Goal: Check status: Check status

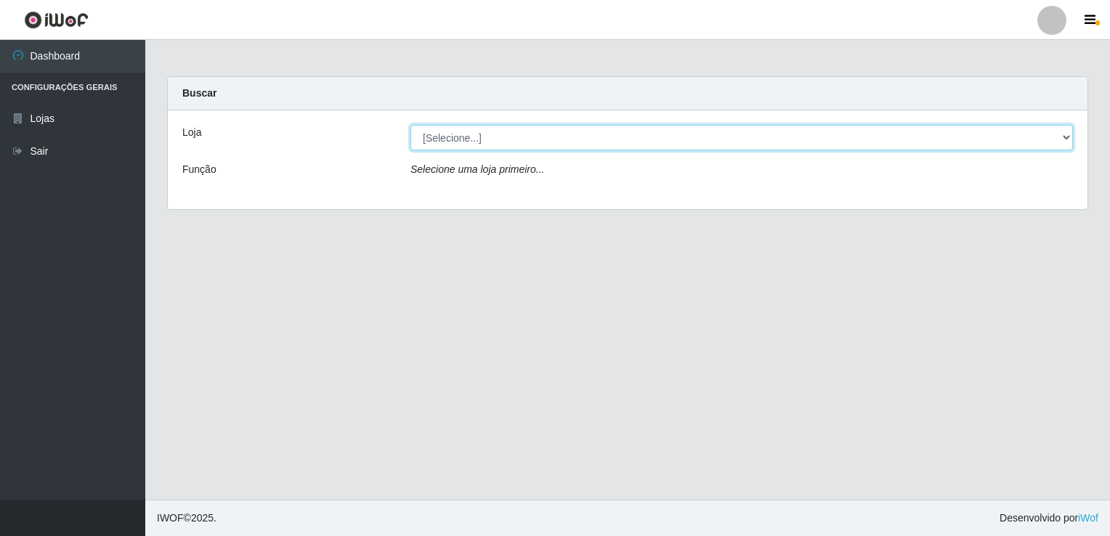
click at [484, 134] on select "[Selecione...] Bemais Supermercados - [GEOGRAPHIC_DATA]" at bounding box center [741, 137] width 662 height 25
select select "250"
click at [410, 125] on select "[Selecione...] Bemais Supermercados - [GEOGRAPHIC_DATA]" at bounding box center [741, 137] width 662 height 25
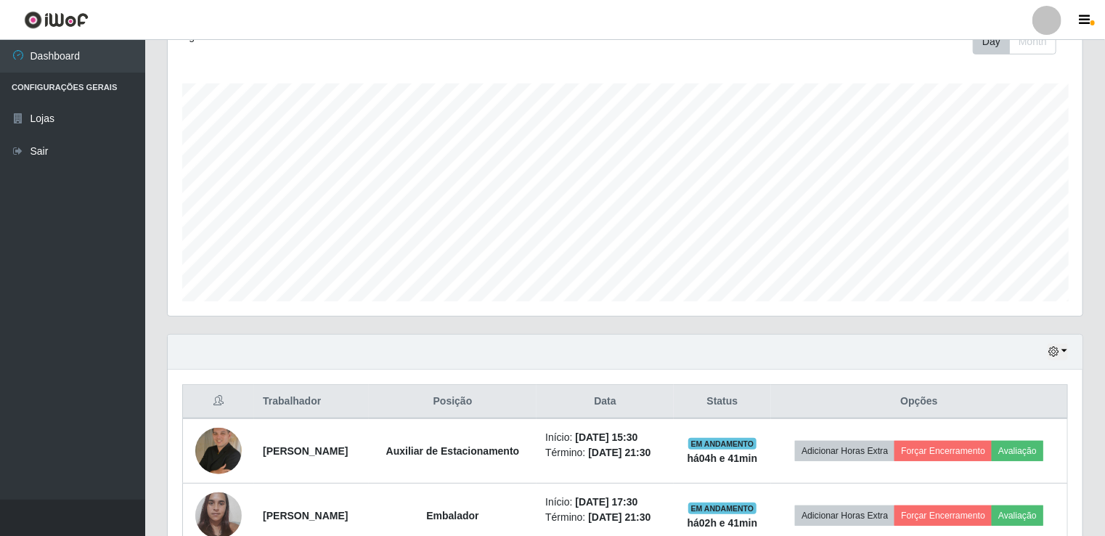
scroll to position [360, 0]
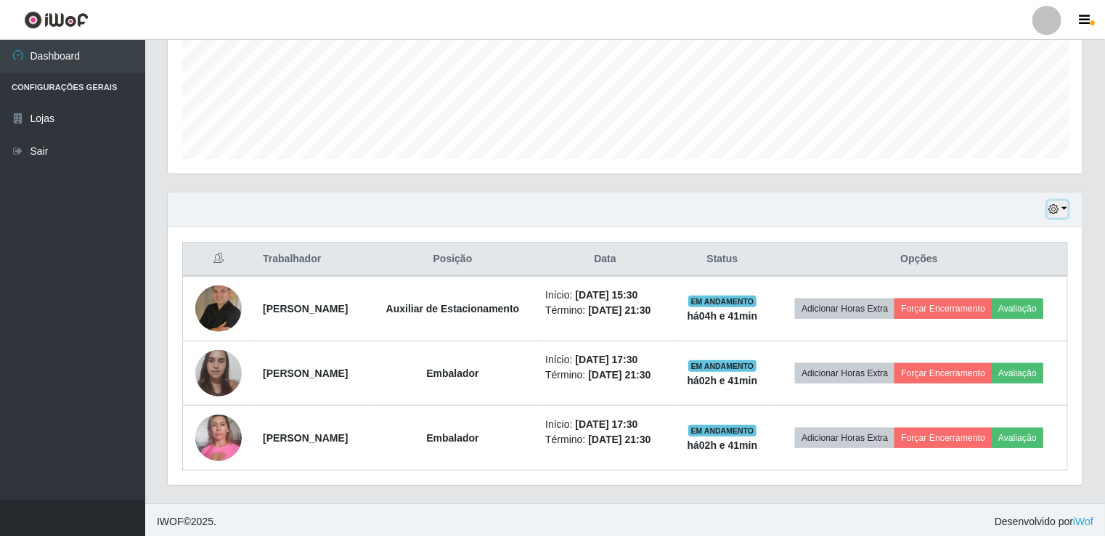
click at [1062, 208] on button "button" at bounding box center [1058, 209] width 20 height 17
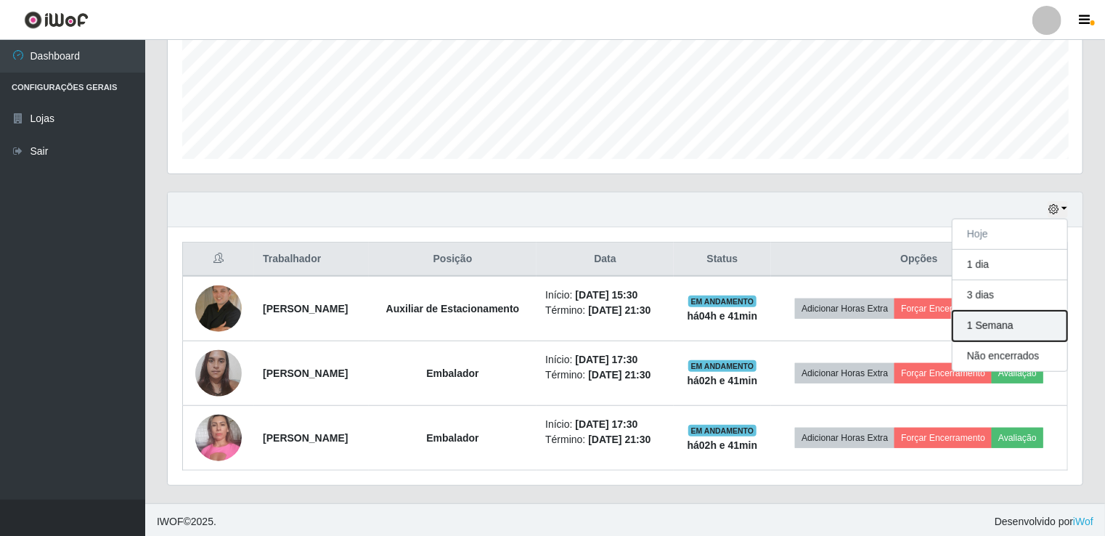
click at [1014, 326] on button "1 Semana" at bounding box center [1010, 326] width 115 height 31
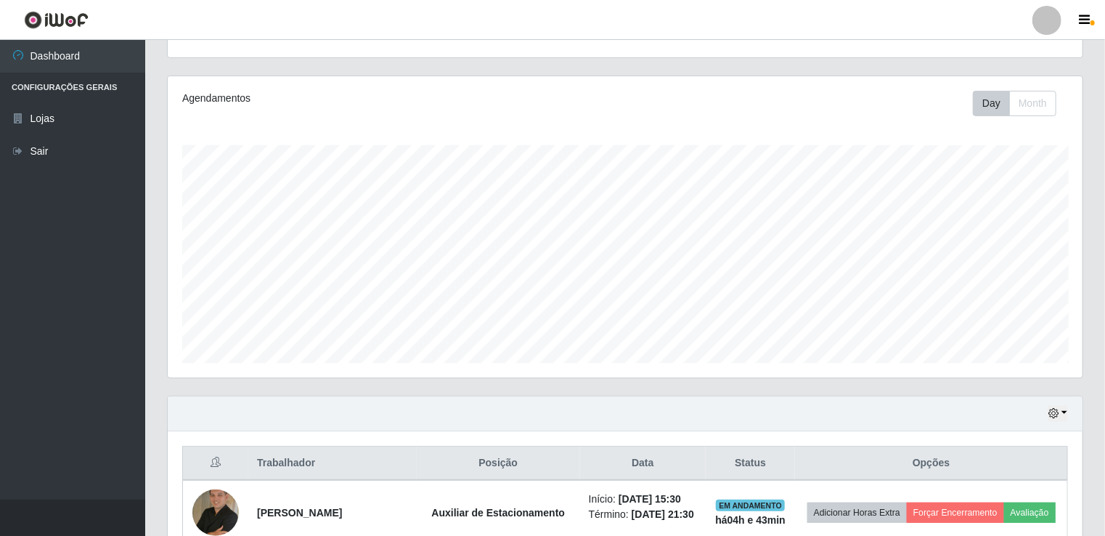
scroll to position [218, 0]
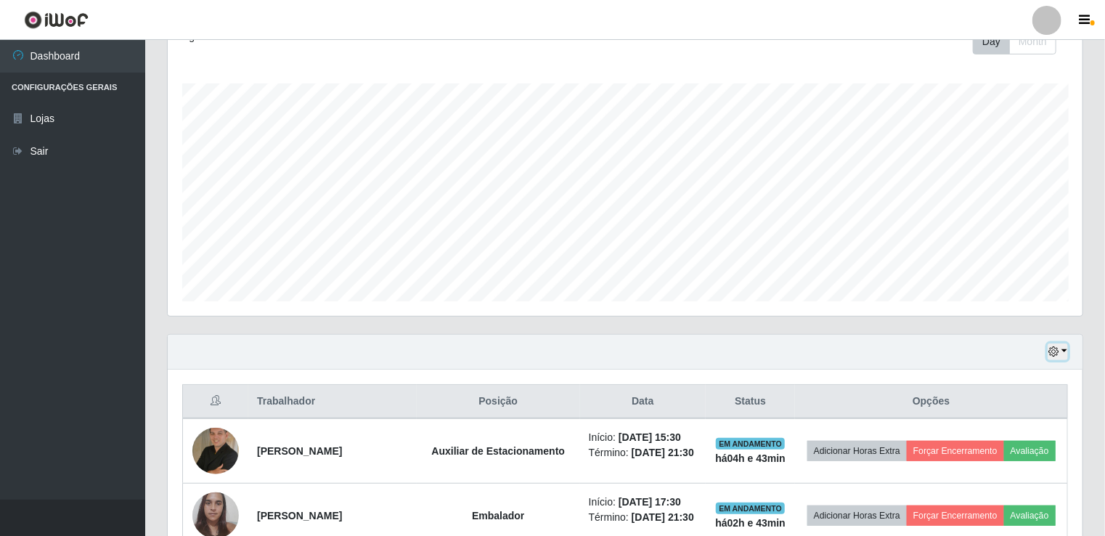
click at [1066, 351] on button "button" at bounding box center [1058, 352] width 20 height 17
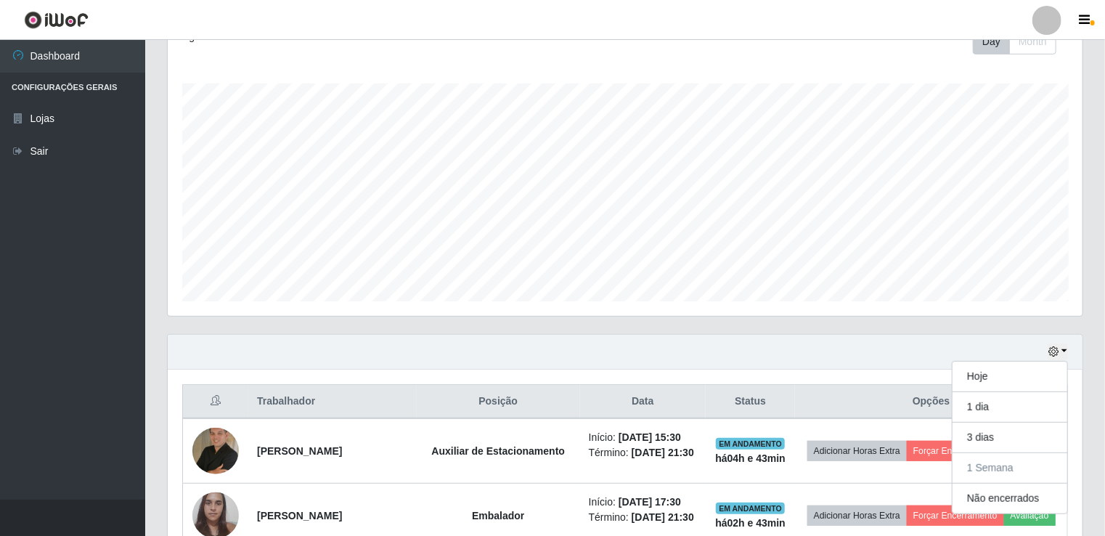
click at [1031, 349] on div "Hoje 1 dia 3 dias 1 Semana Não encerrados" at bounding box center [625, 352] width 915 height 35
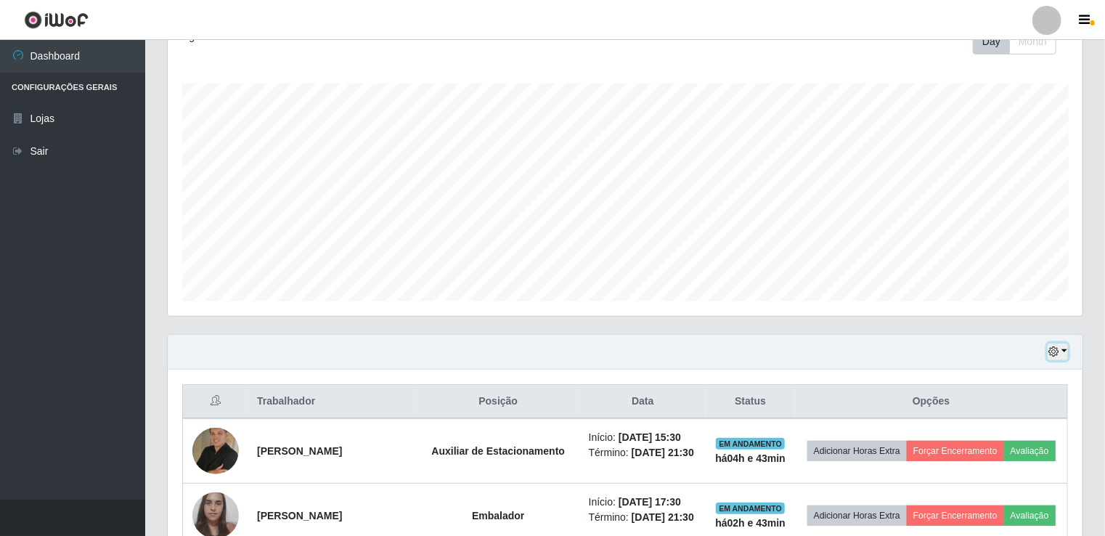
click at [1064, 350] on button "button" at bounding box center [1058, 352] width 20 height 17
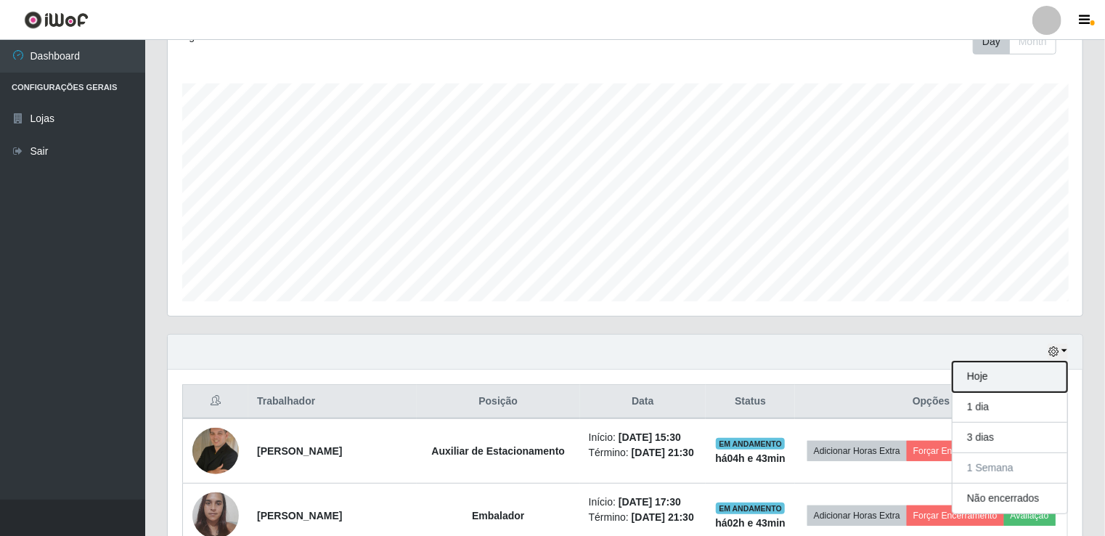
click at [1028, 380] on button "Hoje" at bounding box center [1010, 377] width 115 height 31
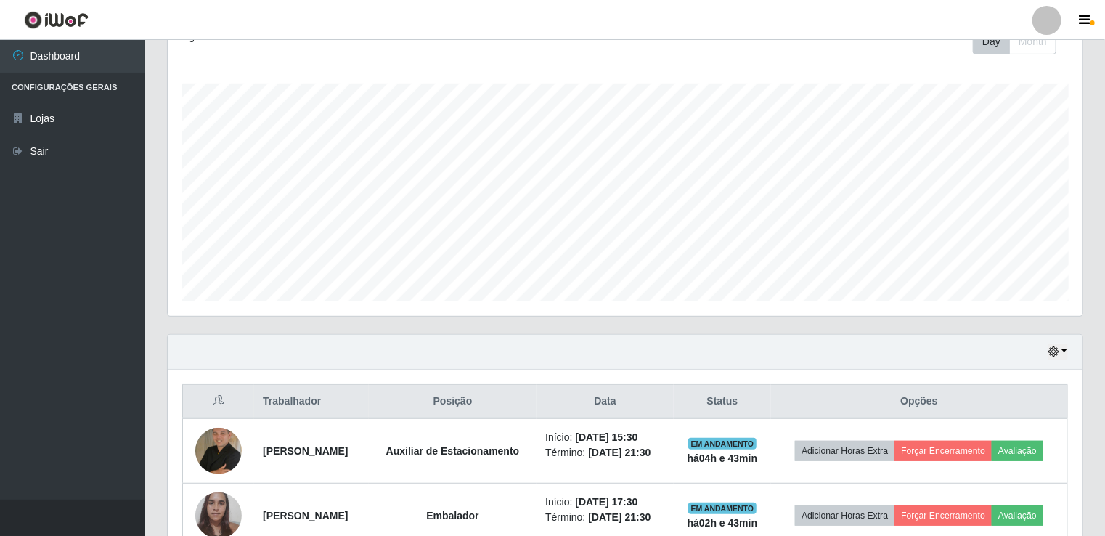
scroll to position [0, 0]
